Goal: Task Accomplishment & Management: Manage account settings

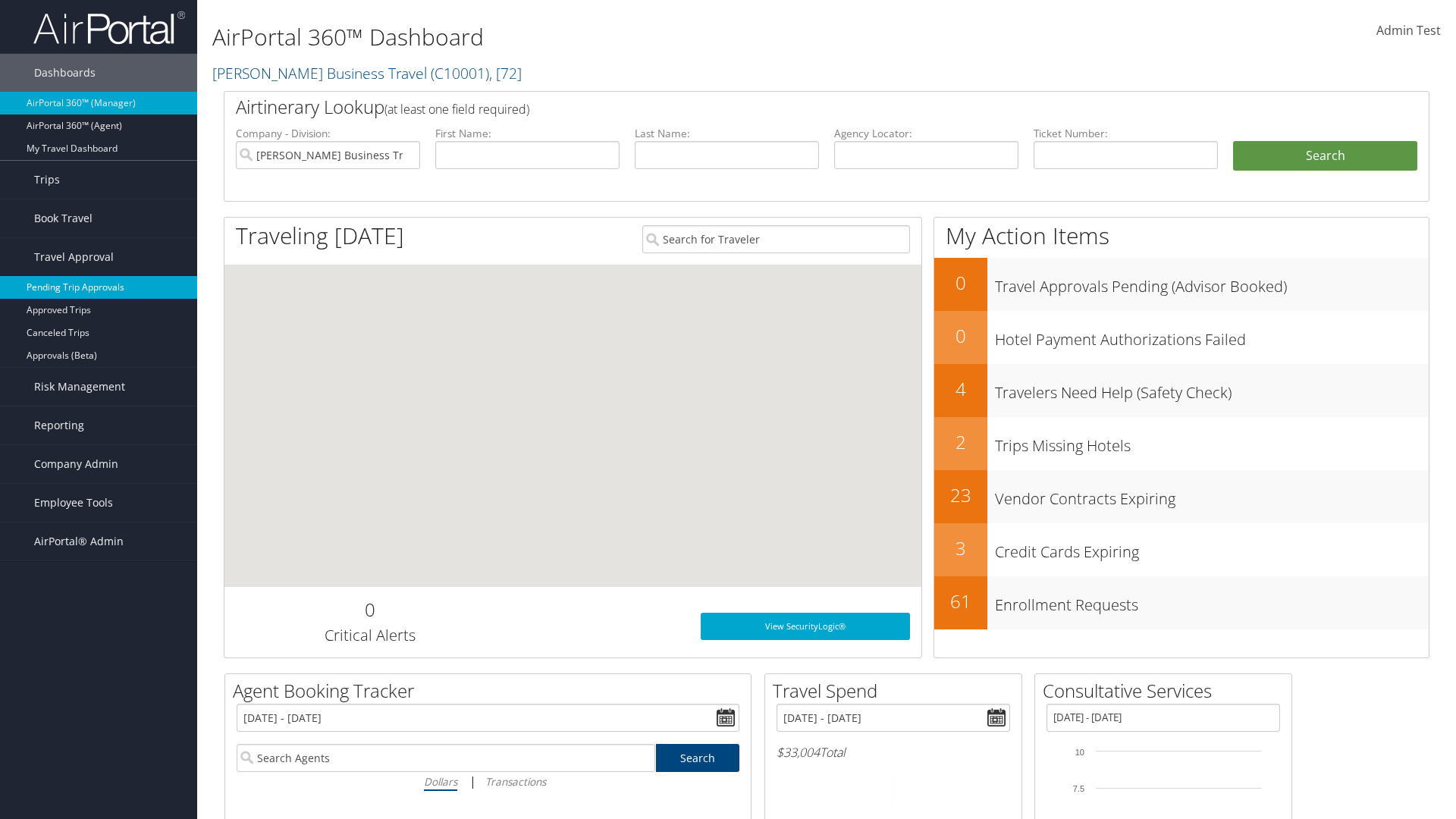
click at [99, 287] on link "Pending Trip Approvals" at bounding box center [98, 287] width 197 height 23
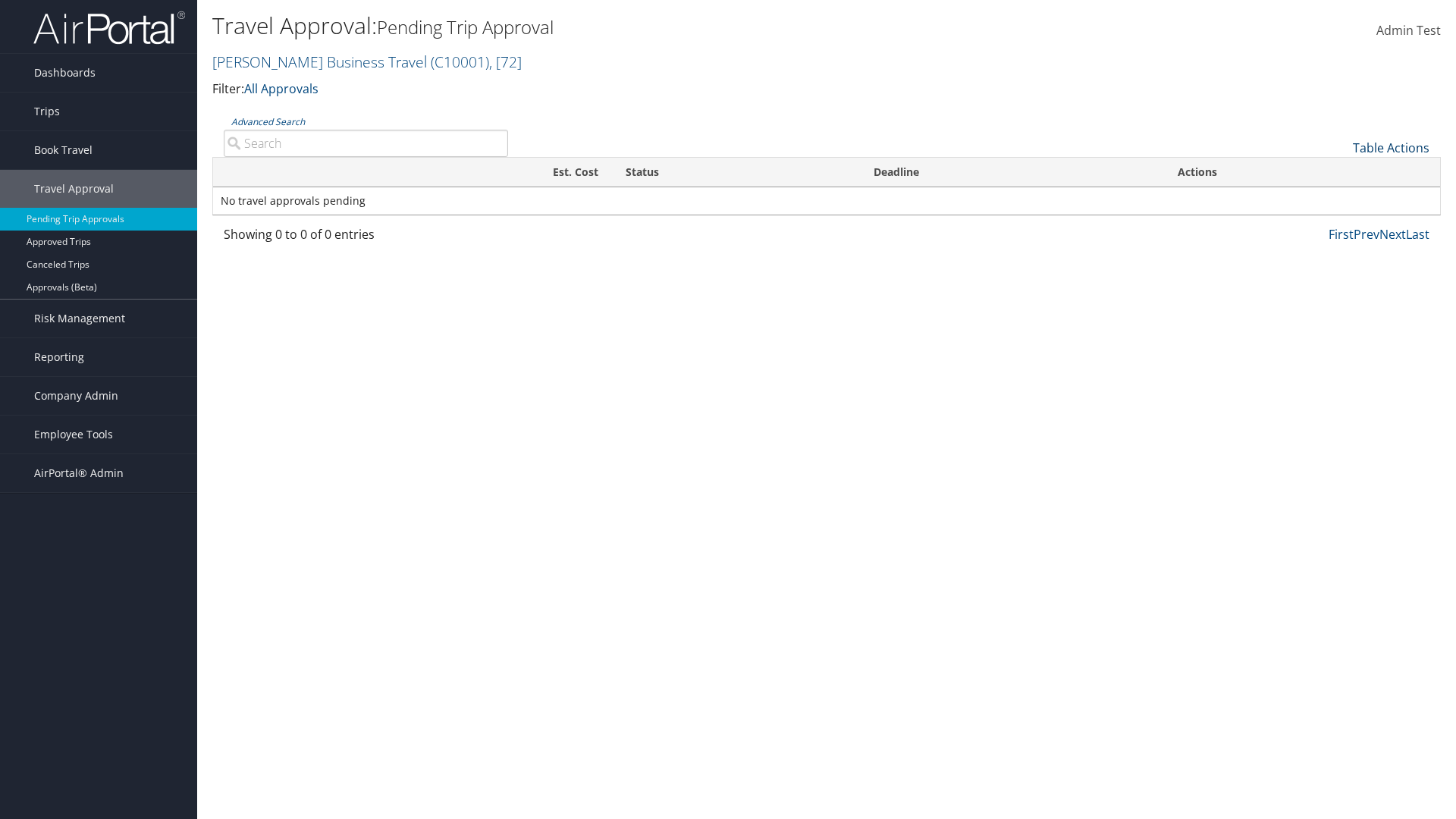
click at [1391, 148] on link "Table Actions" at bounding box center [1391, 148] width 77 height 17
click at [1340, 171] on link "Download Report" at bounding box center [1340, 172] width 199 height 26
click at [1391, 148] on link "Table Actions" at bounding box center [1391, 148] width 77 height 17
click at [1340, 197] on link "Column Visibility" at bounding box center [1340, 197] width 199 height 26
click at [1340, 199] on link "Traveler" at bounding box center [1340, 199] width 199 height 26
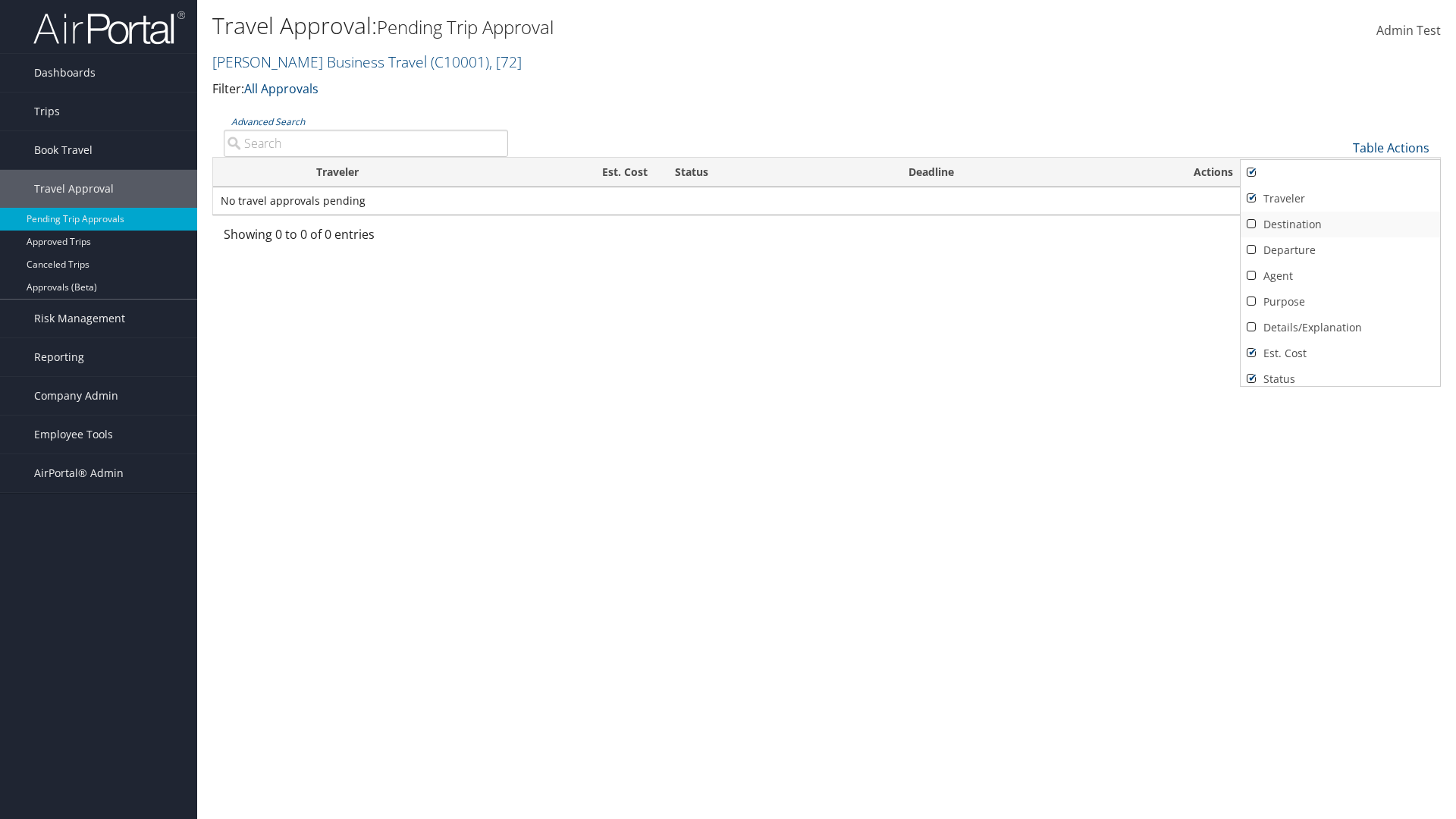
click at [1340, 225] on link "Destination" at bounding box center [1340, 225] width 199 height 26
click at [1340, 250] on link "Departure" at bounding box center [1340, 250] width 199 height 26
click at [1340, 276] on link "Agent" at bounding box center [1340, 276] width 199 height 26
click at [1340, 328] on link "Details/Explanation" at bounding box center [1340, 328] width 199 height 26
click at [1340, 302] on link "Purpose" at bounding box center [1340, 302] width 199 height 26
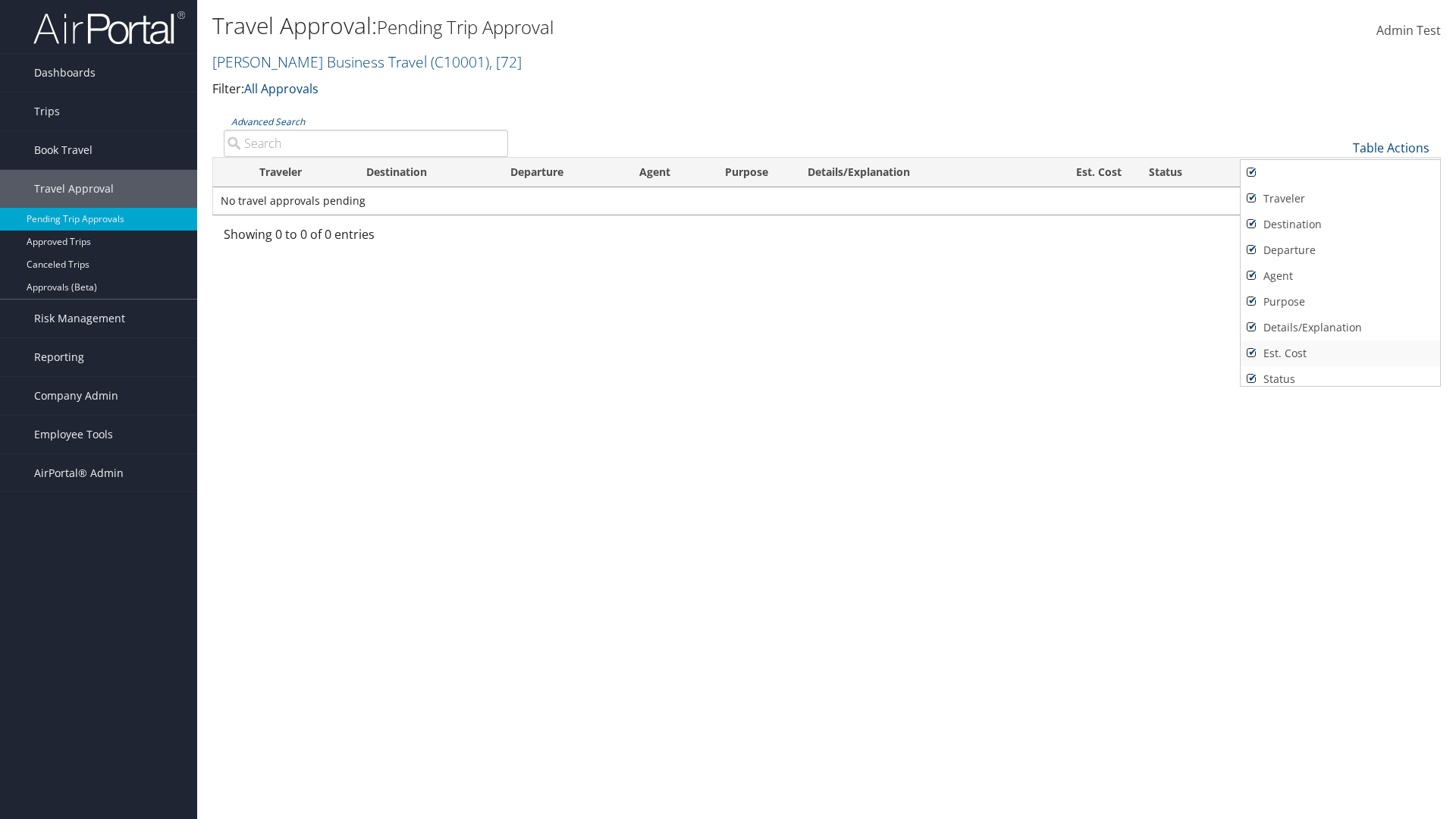
click at [1340, 353] on link "Est. Cost" at bounding box center [1340, 354] width 199 height 26
click at [1340, 373] on link "Status" at bounding box center [1340, 379] width 199 height 26
click at [1340, 386] on link "Deadline" at bounding box center [1340, 399] width 199 height 26
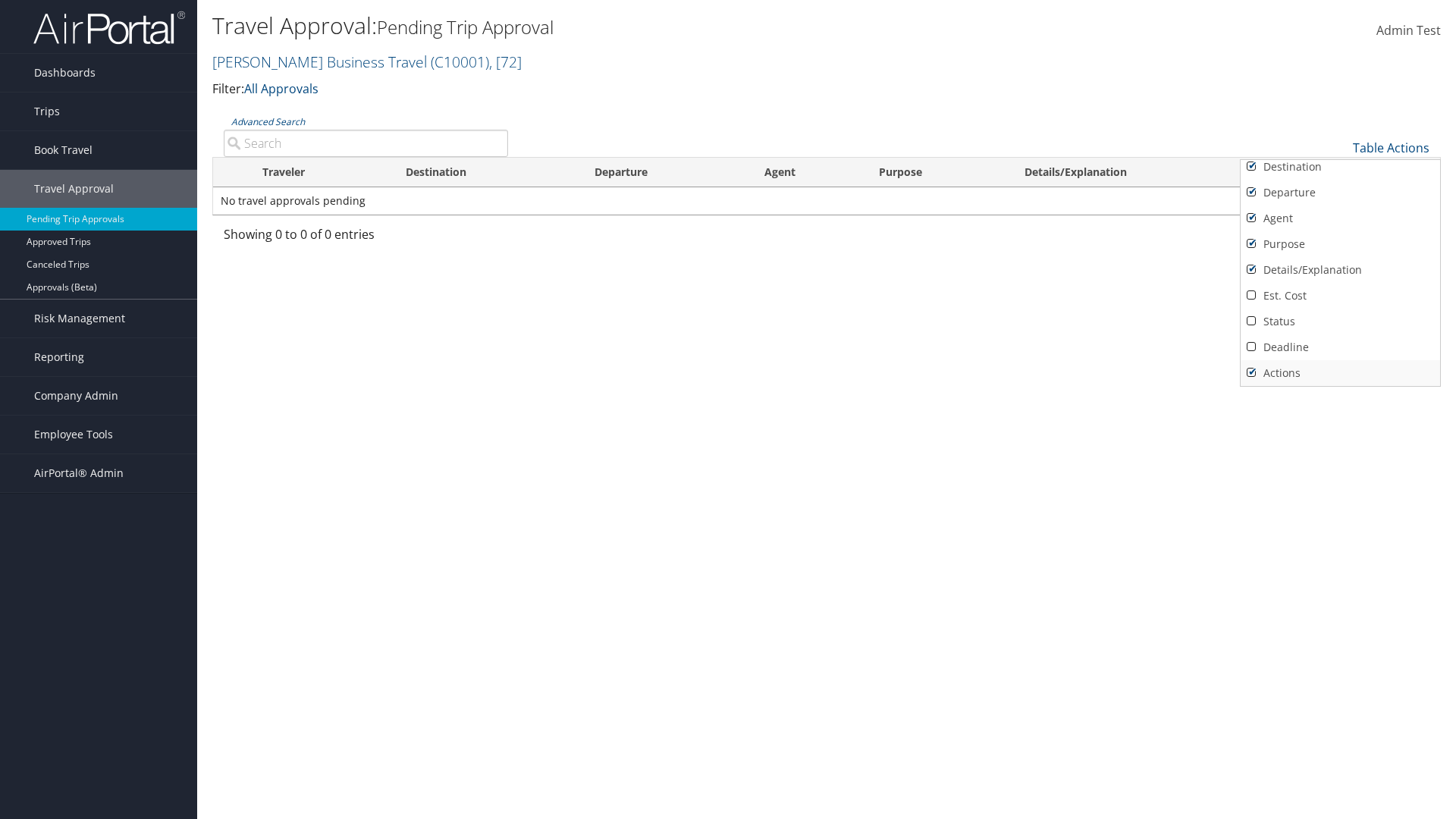
click at [1340, 373] on link "Actions" at bounding box center [1340, 373] width 199 height 26
click at [1340, 154] on link "Traveler" at bounding box center [1340, 141] width 199 height 26
click at [1340, 225] on link "Destination" at bounding box center [1340, 225] width 199 height 26
click at [1340, 250] on link "Departure" at bounding box center [1340, 250] width 199 height 26
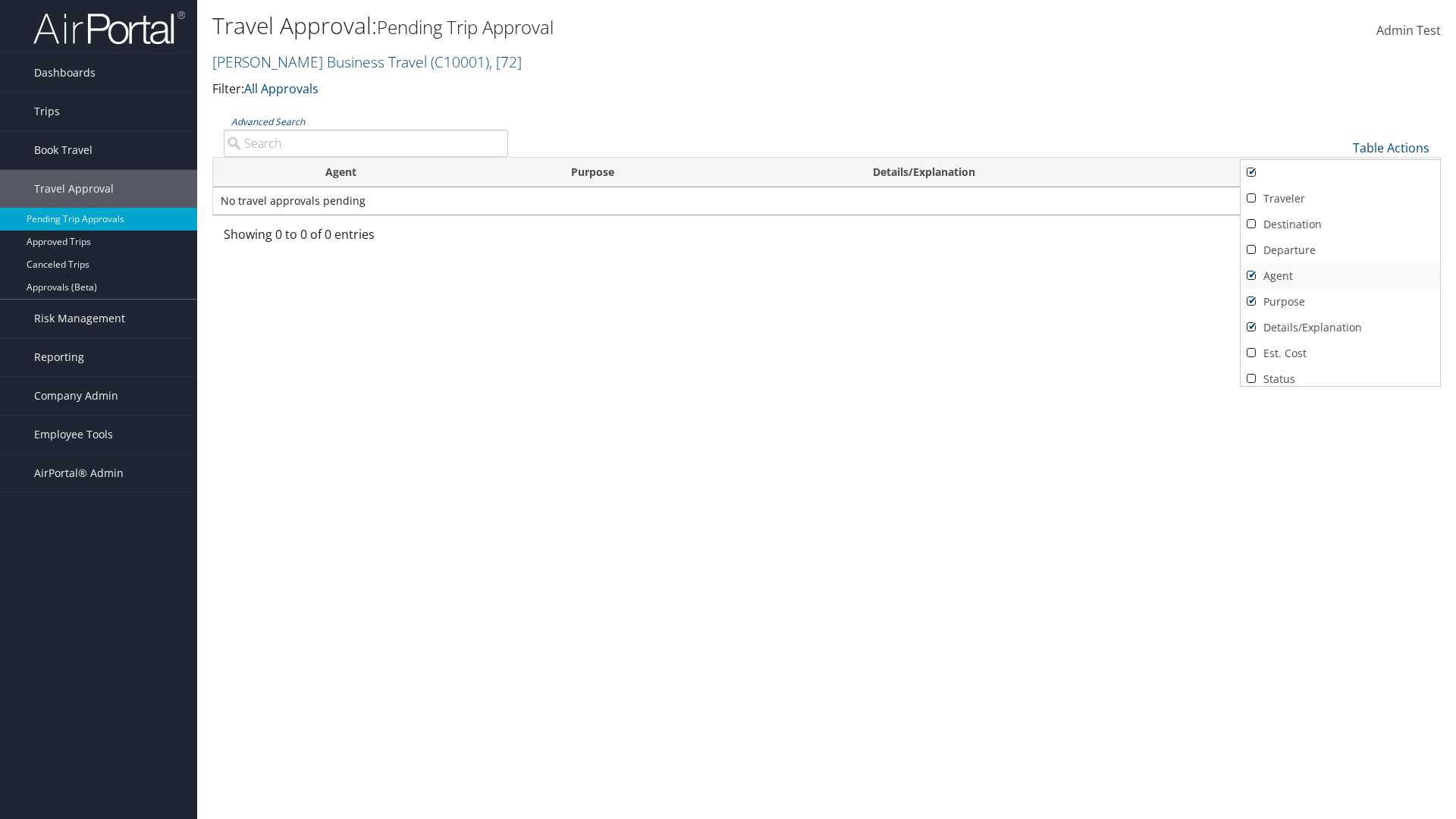
click at [1340, 276] on link "Agent" at bounding box center [1340, 276] width 199 height 26
click at [1340, 328] on link "Details/Explanation" at bounding box center [1340, 328] width 199 height 26
click at [1340, 302] on link "Purpose" at bounding box center [1340, 302] width 199 height 26
click at [1340, 353] on link "Est. Cost" at bounding box center [1340, 354] width 199 height 26
click at [1340, 373] on link "Status" at bounding box center [1340, 379] width 199 height 26
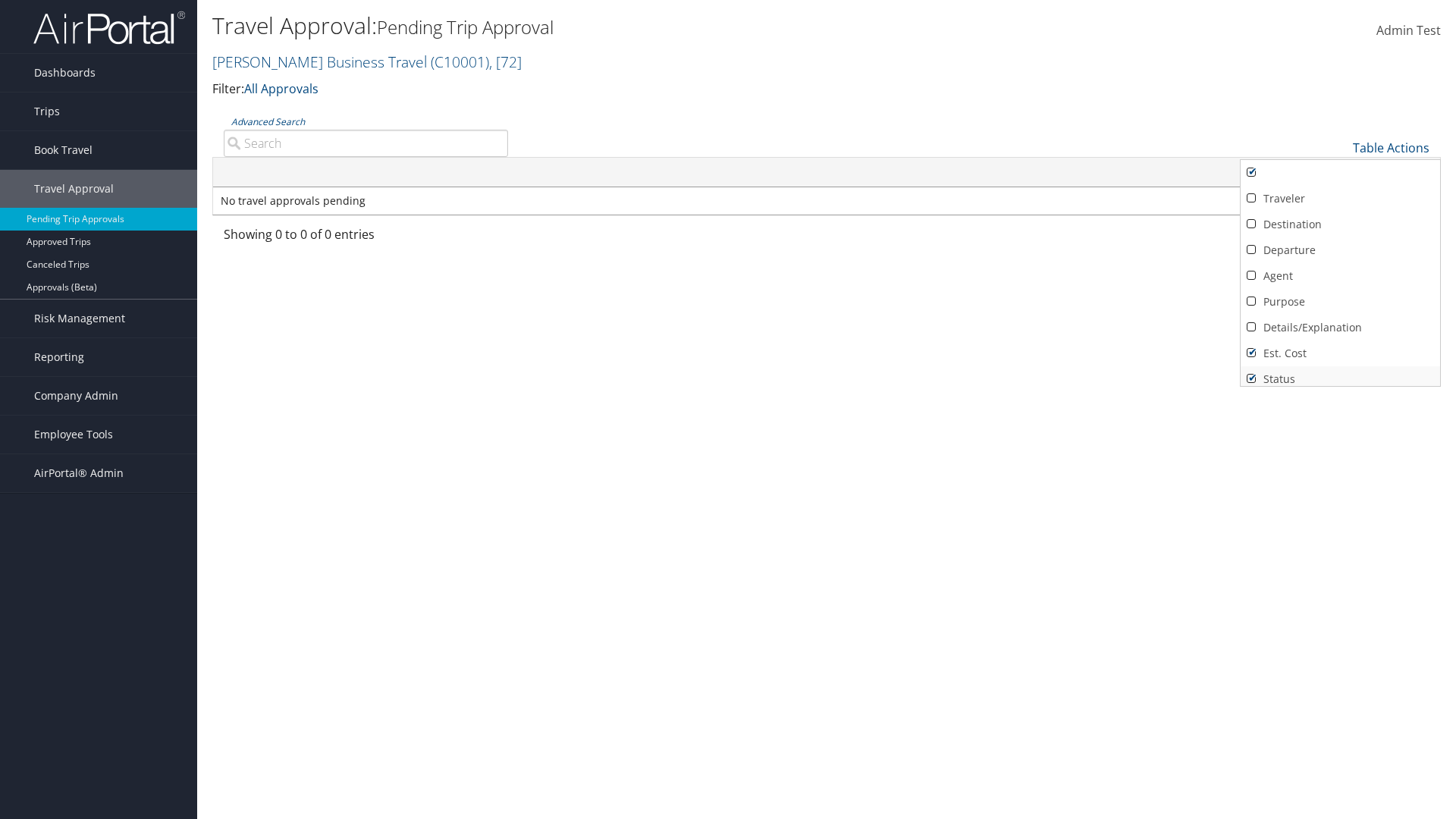
scroll to position [6, 0]
click at [1340, 386] on link "Deadline" at bounding box center [1340, 399] width 199 height 26
click at [1340, 373] on link "Actions" at bounding box center [1340, 373] width 199 height 26
click at [728, 410] on div at bounding box center [728, 409] width 1456 height 819
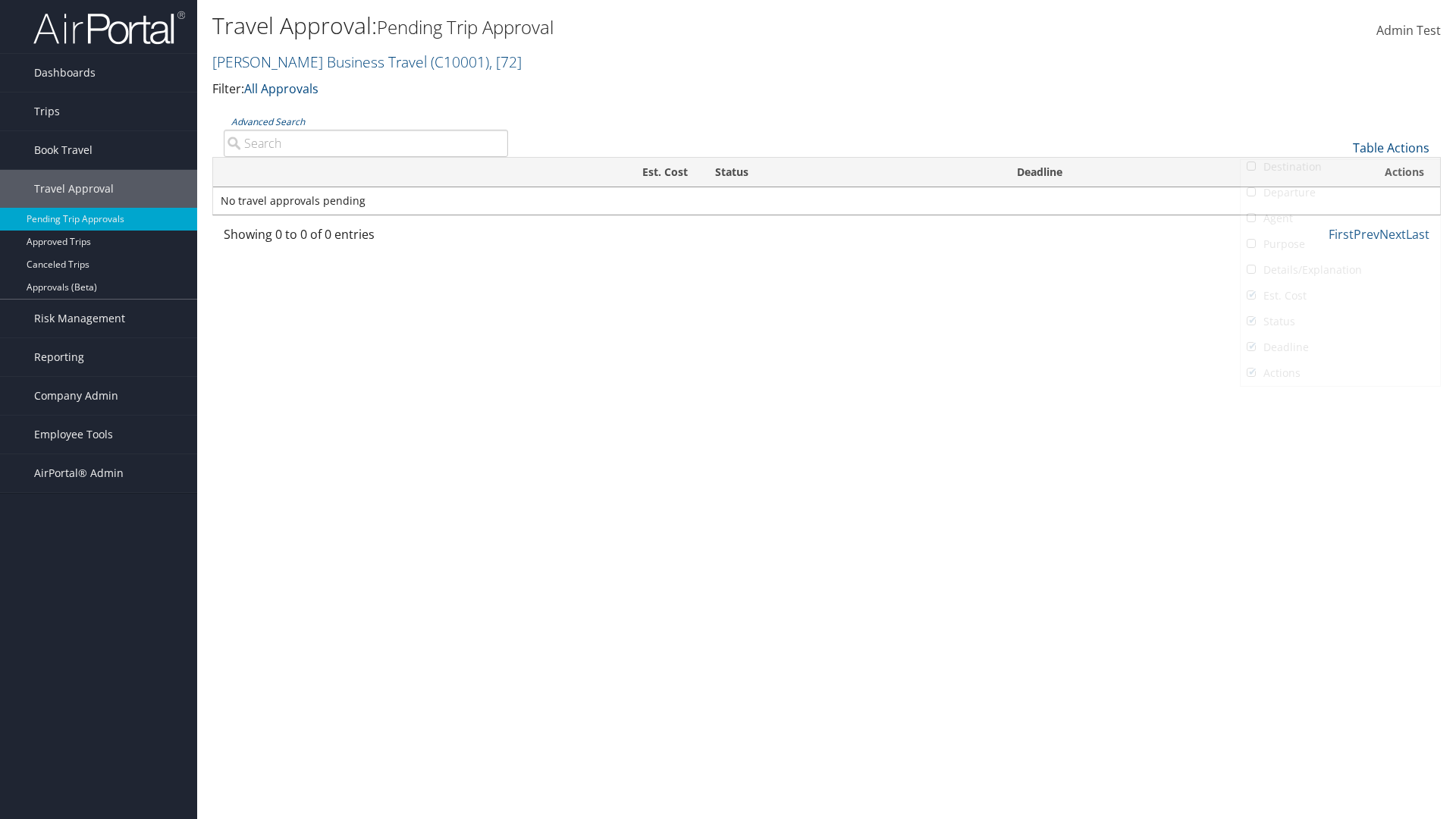
scroll to position [18, 0]
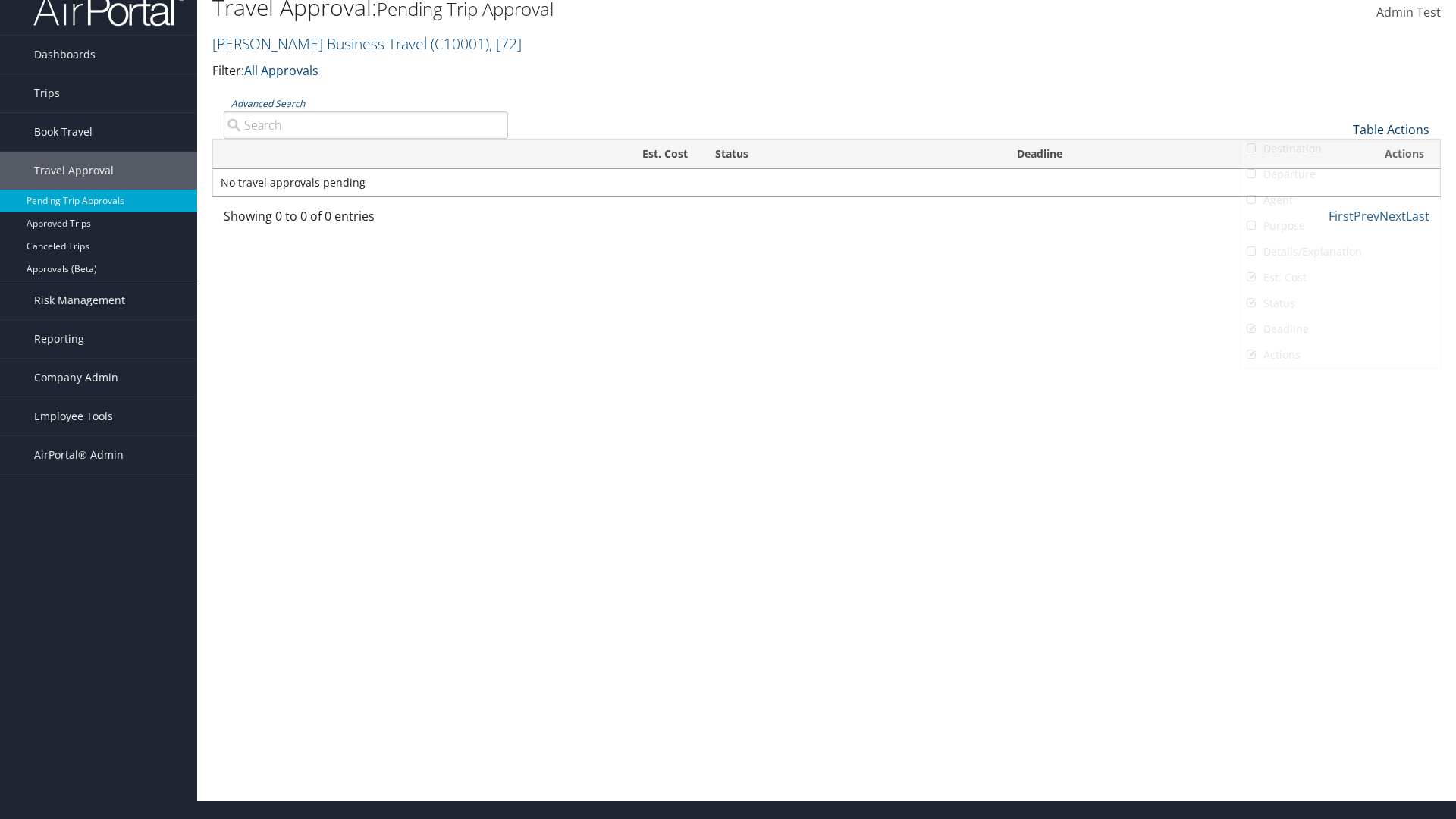
click at [1391, 130] on link "Table Actions" at bounding box center [1391, 129] width 77 height 17
click at [1340, 205] on link "Page Length" at bounding box center [1340, 205] width 199 height 26
